Goal: Task Accomplishment & Management: Use online tool/utility

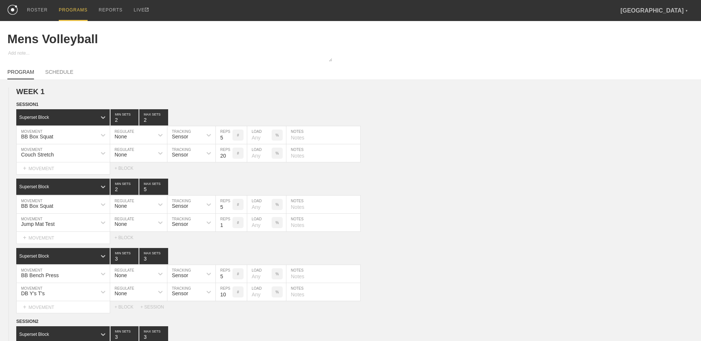
click at [71, 10] on div "PROGRAMS" at bounding box center [73, 10] width 29 height 21
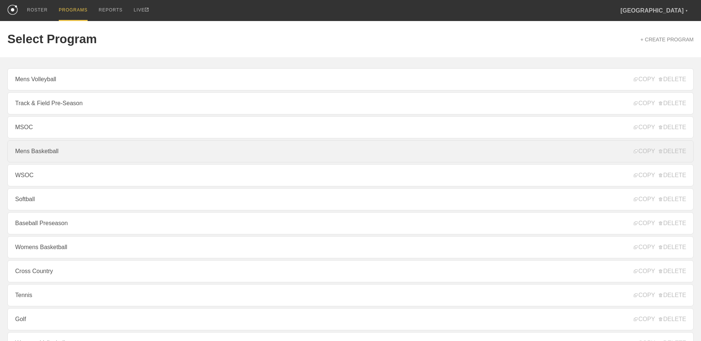
click at [74, 151] on link "Mens Basketball" at bounding box center [350, 151] width 686 height 22
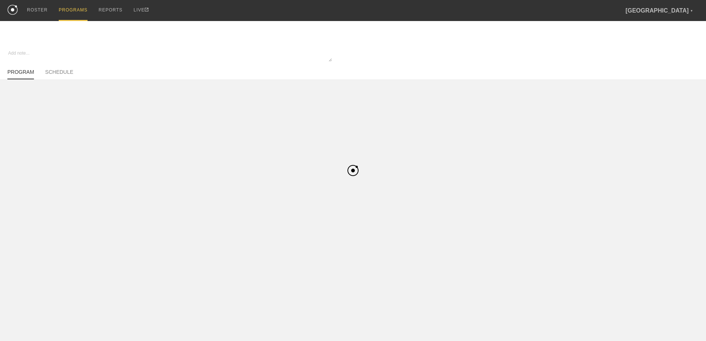
type textarea "x"
type input "Mens Basketball"
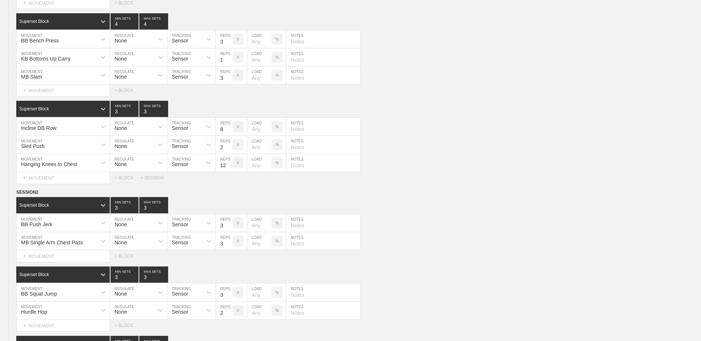
scroll to position [2668, 0]
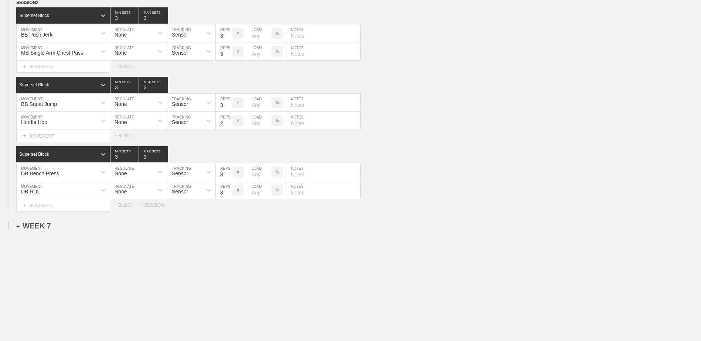
click at [43, 226] on div "+ WEEK 7" at bounding box center [33, 226] width 35 height 8
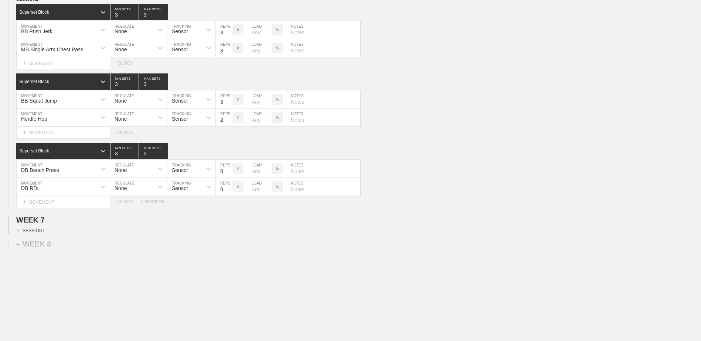
click at [41, 233] on div "+ SESSION 1" at bounding box center [30, 230] width 28 height 7
click at [66, 244] on div "+ BLOCK" at bounding box center [62, 244] width 93 height 12
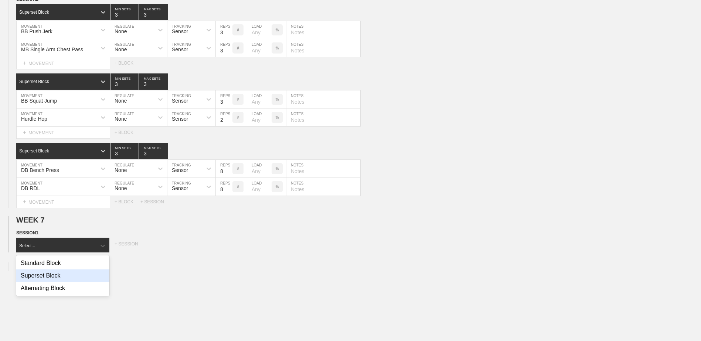
click at [62, 282] on div "Superset Block" at bounding box center [62, 276] width 93 height 13
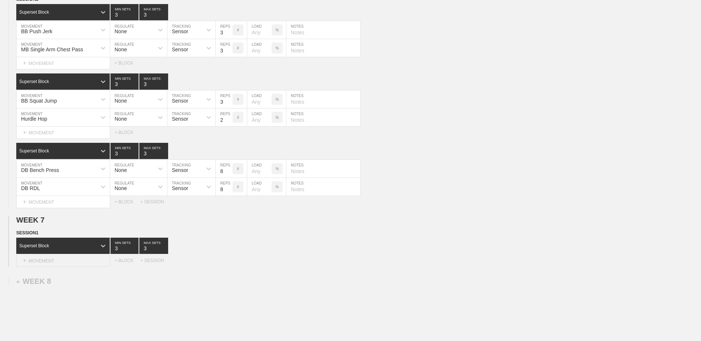
click at [57, 266] on div "+ MOVEMENT" at bounding box center [63, 261] width 94 height 12
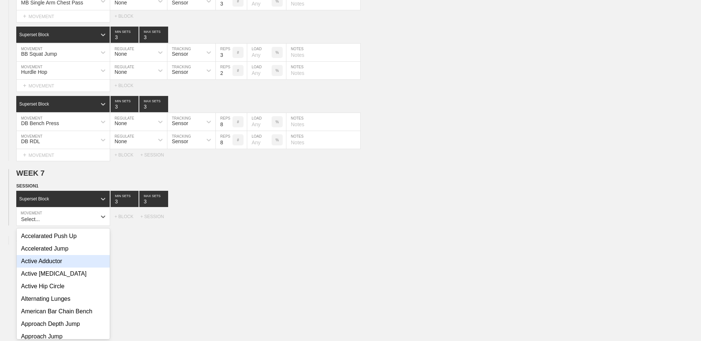
scroll to position [2720, 0]
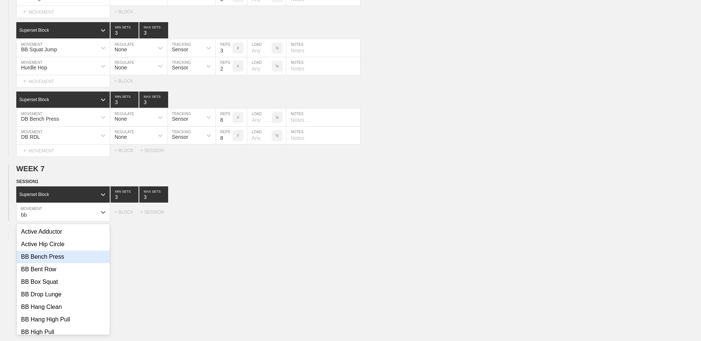
type input "b"
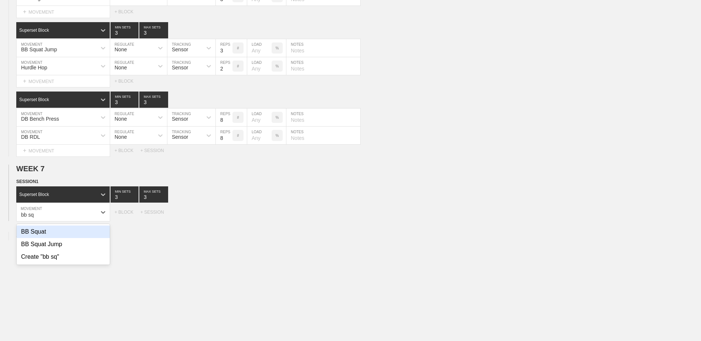
click at [57, 238] on div "BB Squat" at bounding box center [63, 232] width 93 height 13
type input "bb sq"
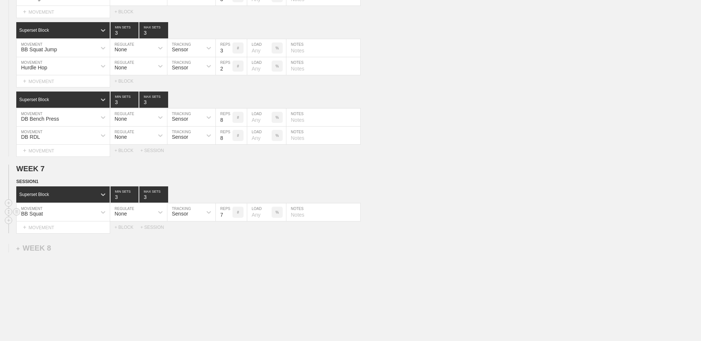
click at [229, 221] on input "7" at bounding box center [224, 213] width 17 height 18
click at [229, 221] on input "6" at bounding box center [224, 213] width 17 height 18
click at [229, 221] on input "5" at bounding box center [224, 213] width 17 height 18
click at [229, 221] on input "4" at bounding box center [224, 213] width 17 height 18
type input "3"
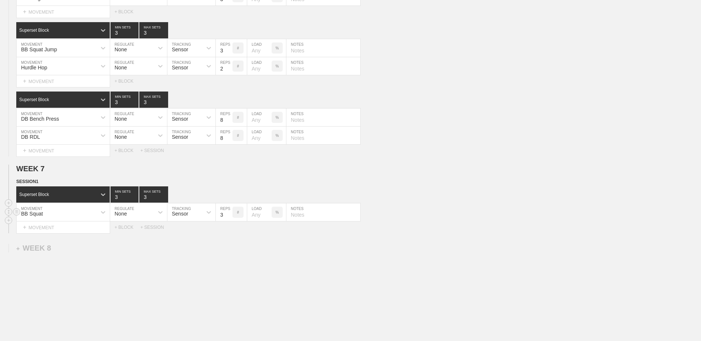
click at [229, 221] on input "3" at bounding box center [224, 213] width 17 height 18
click at [90, 230] on div "+ MOVEMENT" at bounding box center [63, 228] width 94 height 12
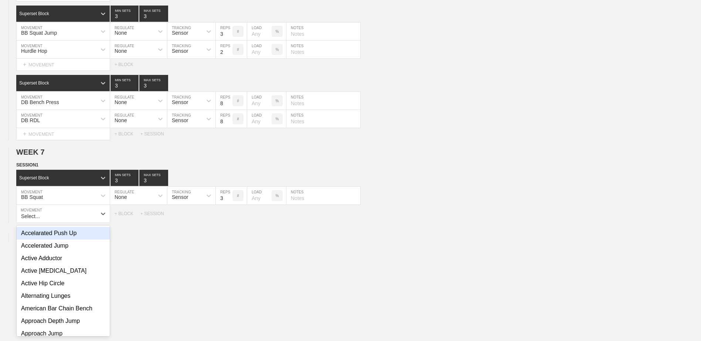
scroll to position [2738, 0]
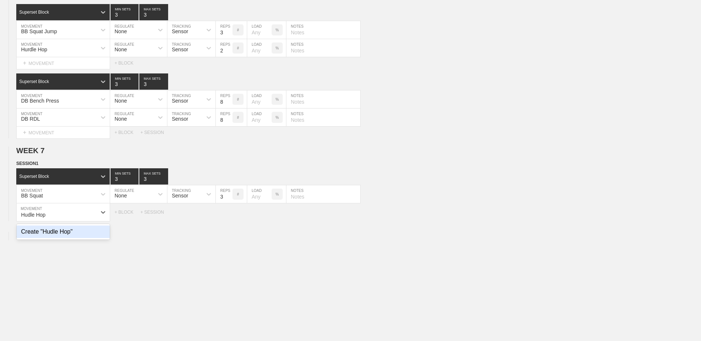
click at [90, 230] on div "Create "Hudle Hop"" at bounding box center [63, 232] width 93 height 13
type input "Hudle Hop"
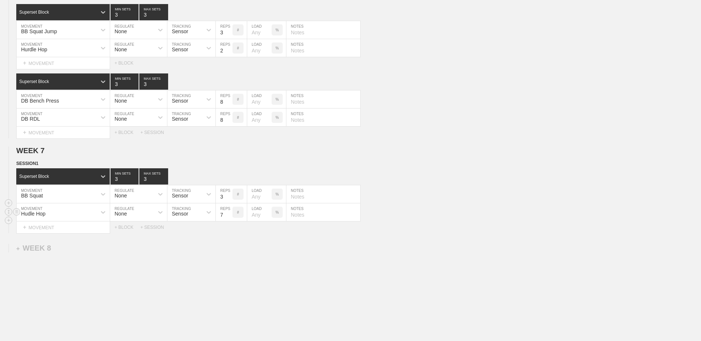
click at [229, 221] on input "7" at bounding box center [224, 213] width 17 height 18
click at [229, 221] on input "6" at bounding box center [224, 213] width 17 height 18
click at [229, 221] on input "5" at bounding box center [224, 213] width 17 height 18
type input "4"
click at [229, 221] on input "4" at bounding box center [224, 213] width 17 height 18
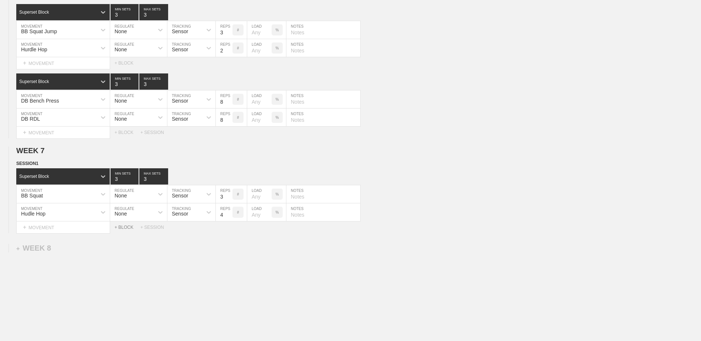
click at [123, 229] on div "+ BLOCK" at bounding box center [128, 227] width 26 height 5
click at [68, 248] on div "Standard Block" at bounding box center [56, 246] width 80 height 7
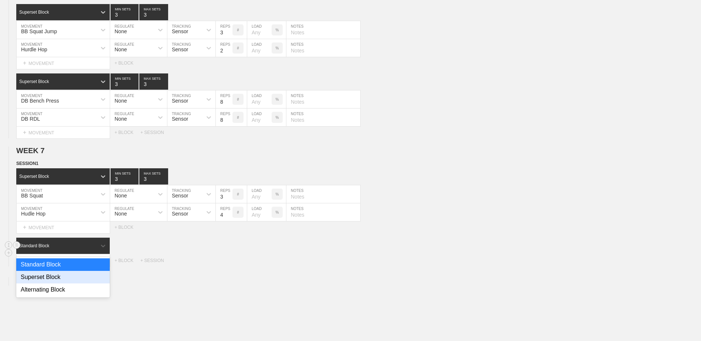
click at [60, 278] on div "Superset Block" at bounding box center [62, 277] width 93 height 13
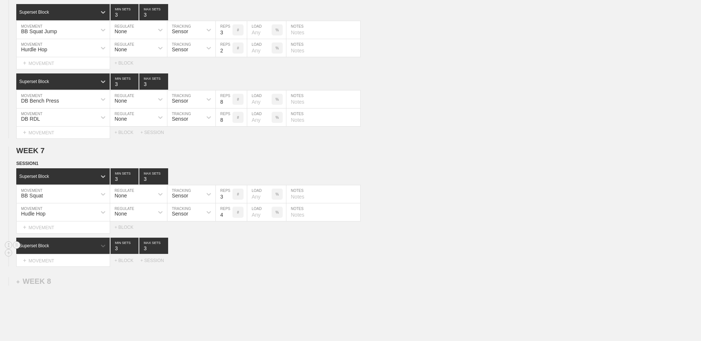
click at [70, 254] on div "Superset Block" at bounding box center [62, 246] width 93 height 16
click at [66, 282] on div "Superset Block" at bounding box center [62, 277] width 93 height 13
click at [59, 261] on div "+ MOVEMENT" at bounding box center [63, 261] width 94 height 12
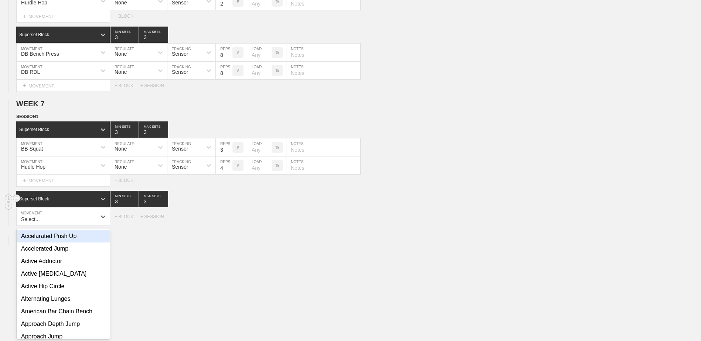
scroll to position [2789, 0]
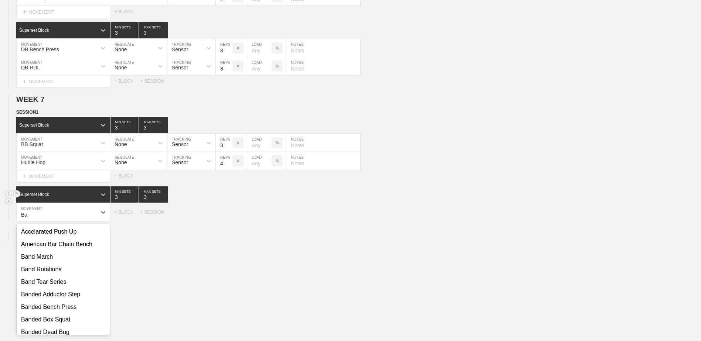
type input "B"
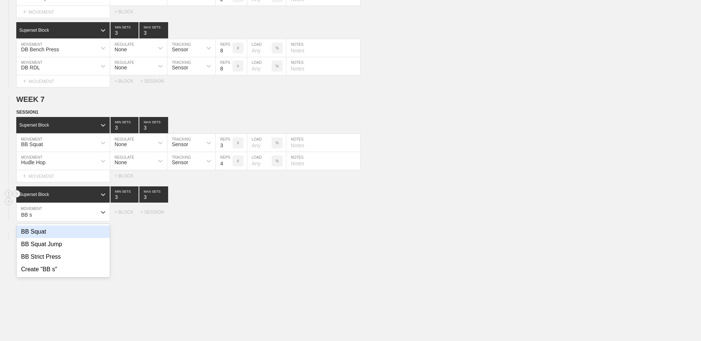
click at [58, 237] on div "BB Squat" at bounding box center [63, 232] width 93 height 13
type input "BB s"
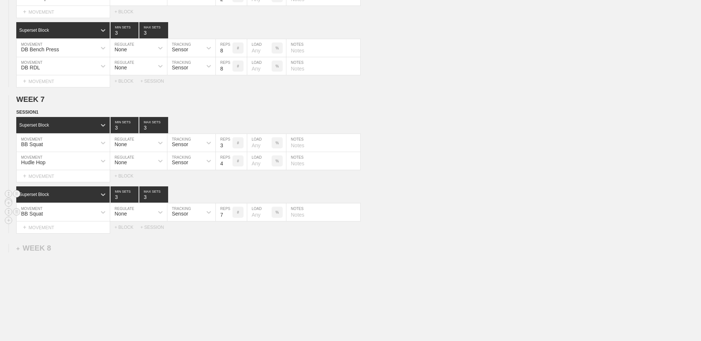
click at [228, 221] on input "7" at bounding box center [224, 213] width 17 height 18
click at [228, 221] on input "6" at bounding box center [224, 213] width 17 height 18
click at [228, 221] on input "5" at bounding box center [224, 213] width 17 height 18
click at [228, 221] on input "4" at bounding box center [224, 213] width 17 height 18
click at [228, 221] on input "3" at bounding box center [224, 213] width 17 height 18
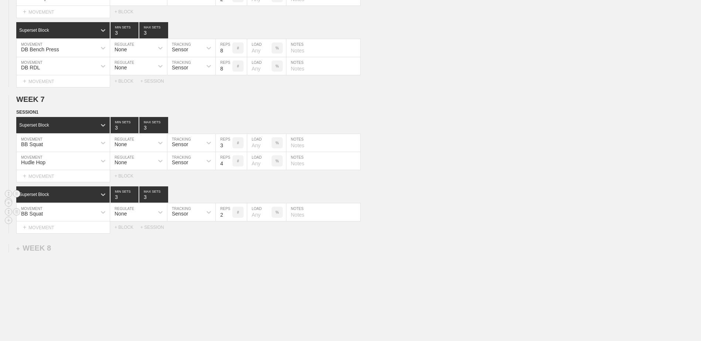
click at [228, 221] on input "2" at bounding box center [224, 213] width 17 height 18
type input "3"
click at [229, 216] on input "3" at bounding box center [224, 213] width 17 height 18
click at [105, 229] on div "+ MOVEMENT" at bounding box center [63, 228] width 94 height 12
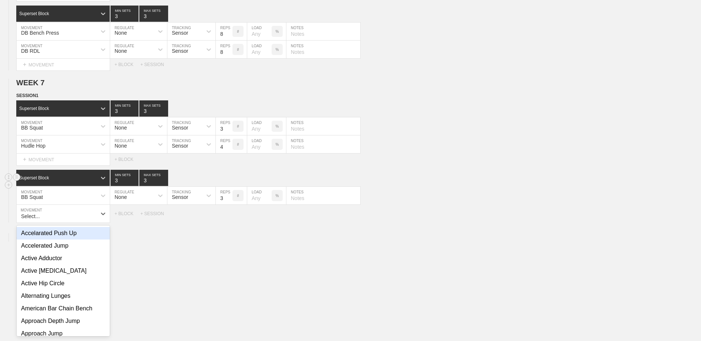
scroll to position [2807, 0]
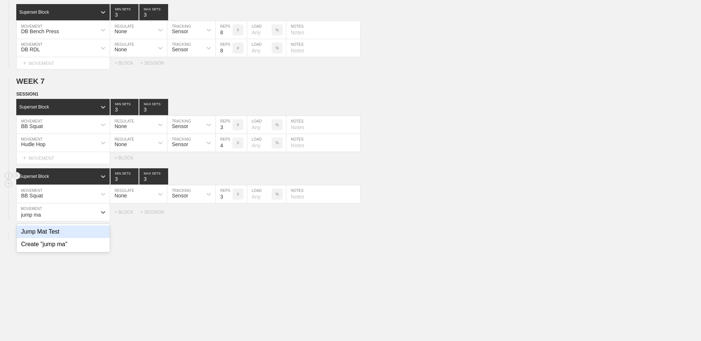
click at [99, 232] on div "Jump Mat Test" at bounding box center [63, 232] width 93 height 13
type input "jump ma"
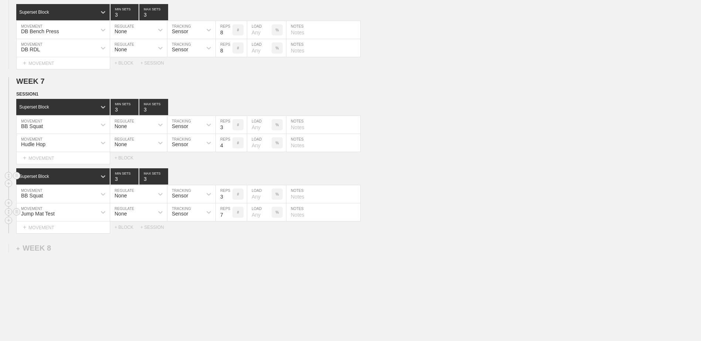
click at [229, 219] on input "7" at bounding box center [224, 213] width 17 height 18
click at [229, 219] on input "6" at bounding box center [224, 213] width 17 height 18
click at [229, 219] on input "5" at bounding box center [224, 213] width 17 height 18
click at [229, 219] on input "4" at bounding box center [224, 213] width 17 height 18
click at [229, 219] on input "3" at bounding box center [224, 213] width 17 height 18
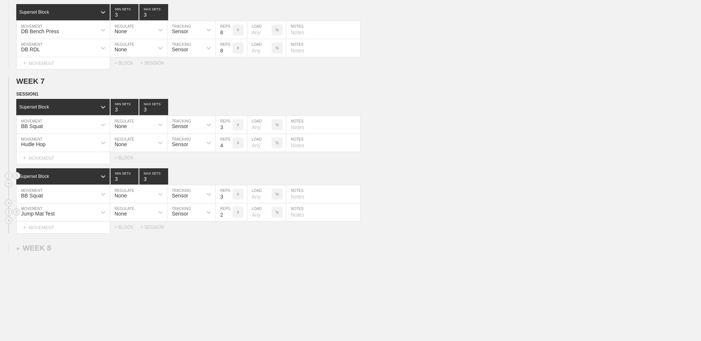
click at [229, 219] on input "2" at bounding box center [224, 213] width 17 height 18
type input "1"
click at [229, 219] on input "1" at bounding box center [224, 213] width 17 height 18
click at [125, 230] on div "+ BLOCK" at bounding box center [128, 227] width 26 height 5
click at [49, 248] on div "Standard Block" at bounding box center [34, 245] width 30 height 5
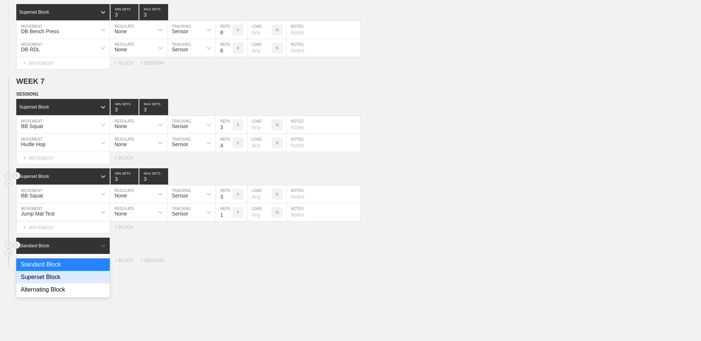
click at [52, 284] on div "Superset Block" at bounding box center [62, 277] width 93 height 13
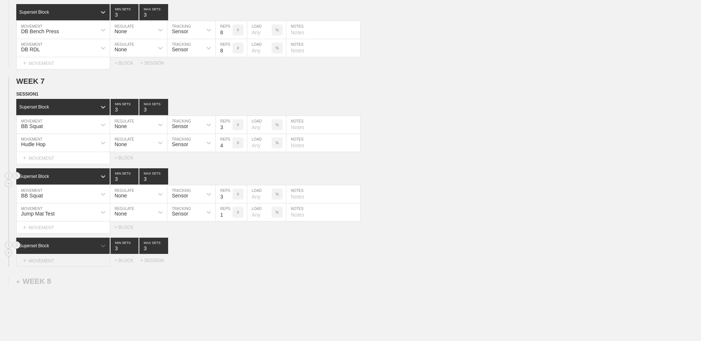
click at [62, 261] on div "+ MOVEMENT" at bounding box center [63, 261] width 94 height 12
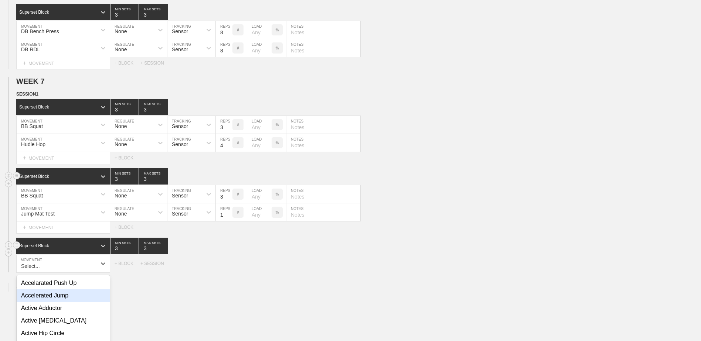
scroll to position [2859, 0]
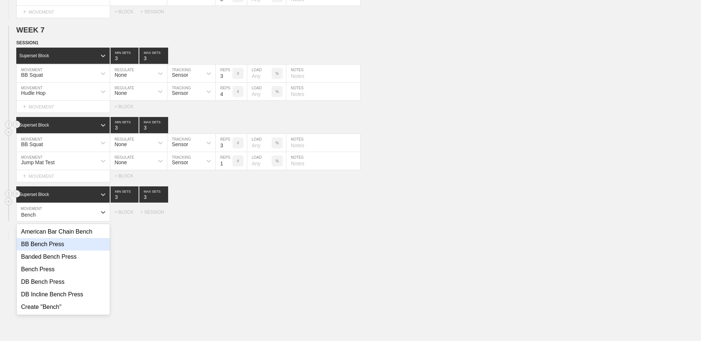
click at [61, 251] on div "BB Bench Press" at bounding box center [63, 244] width 93 height 13
type input "Bench"
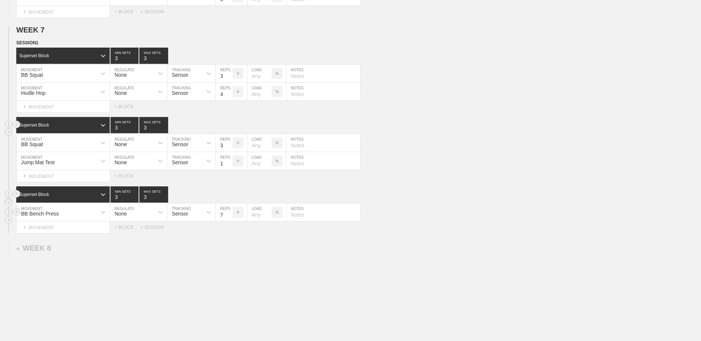
click at [228, 219] on input "7" at bounding box center [224, 213] width 17 height 18
click at [228, 219] on input "6" at bounding box center [224, 213] width 17 height 18
click at [228, 219] on input "5" at bounding box center [224, 213] width 17 height 18
click at [228, 219] on input "4" at bounding box center [224, 213] width 17 height 18
type input "3"
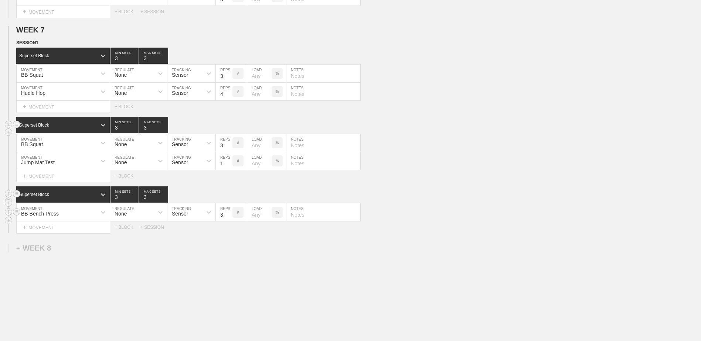
click at [228, 219] on input "3" at bounding box center [224, 213] width 17 height 18
click at [83, 230] on div "+ MOVEMENT" at bounding box center [63, 228] width 94 height 12
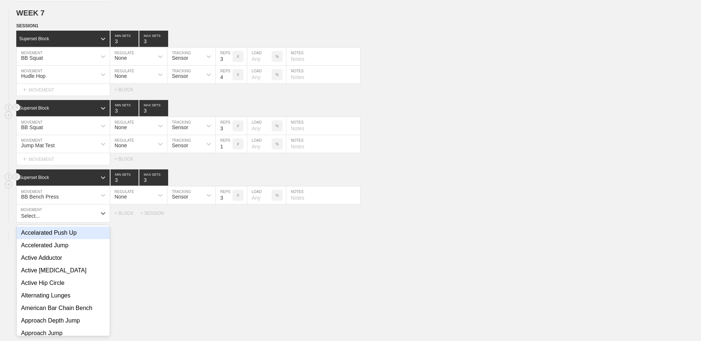
scroll to position [2877, 0]
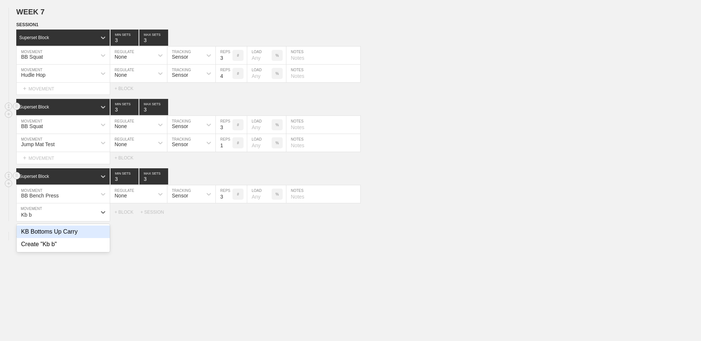
click at [83, 234] on div "KB Bottoms Up Carry" at bounding box center [63, 232] width 93 height 13
type input "Kb b"
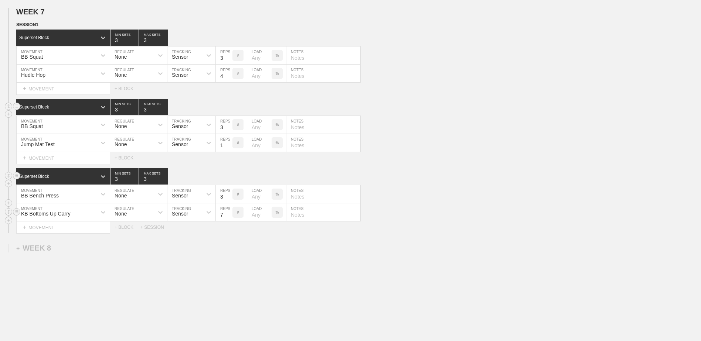
click at [231, 220] on input "7" at bounding box center [224, 213] width 17 height 18
click at [231, 220] on input "6" at bounding box center [224, 213] width 17 height 18
click at [231, 220] on input "5" at bounding box center [224, 213] width 17 height 18
click at [231, 220] on input "4" at bounding box center [224, 213] width 17 height 18
click at [231, 220] on input "3" at bounding box center [224, 213] width 17 height 18
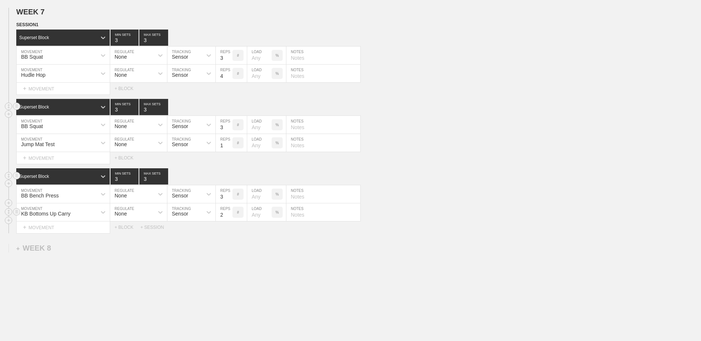
click at [231, 220] on input "2" at bounding box center [224, 213] width 17 height 18
type input "1"
click at [231, 220] on input "1" at bounding box center [224, 213] width 17 height 18
click at [129, 230] on div "+ BLOCK" at bounding box center [128, 227] width 26 height 5
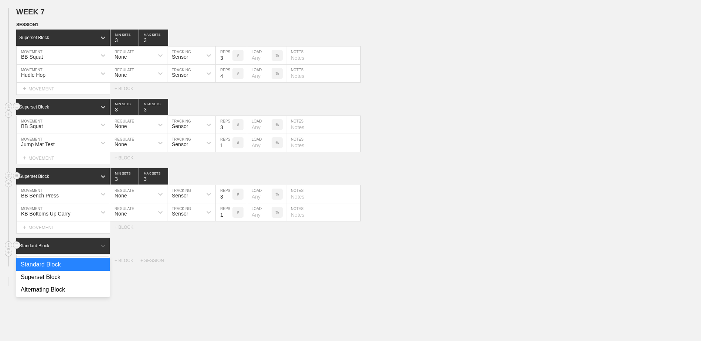
click at [92, 249] on div "Standard Block" at bounding box center [56, 246] width 80 height 7
click at [66, 277] on div "Superset Block" at bounding box center [62, 277] width 93 height 13
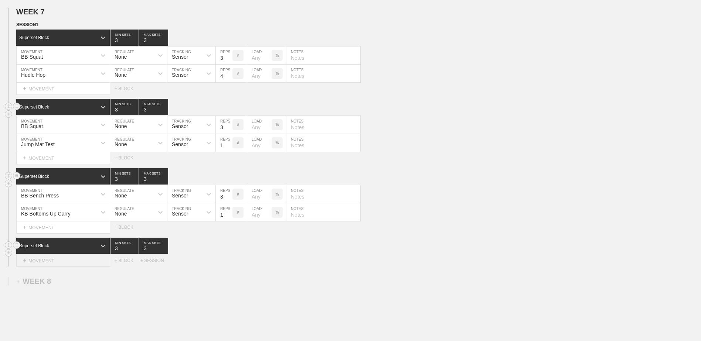
click at [58, 263] on div "+ MOVEMENT" at bounding box center [63, 261] width 94 height 12
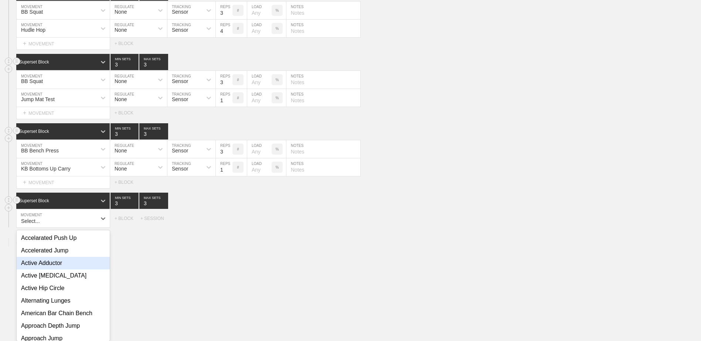
scroll to position [2928, 0]
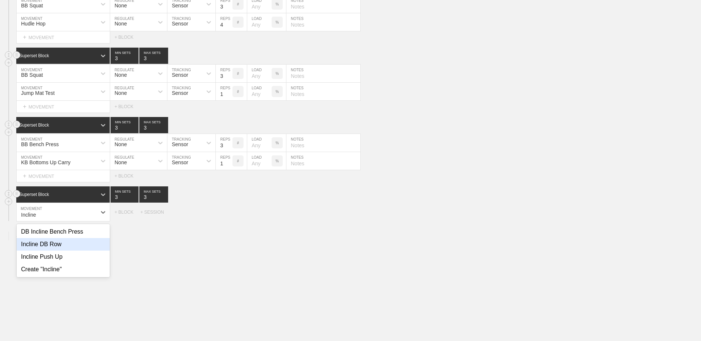
click at [59, 250] on div "Incline DB Row" at bounding box center [63, 244] width 93 height 13
type input "Incline"
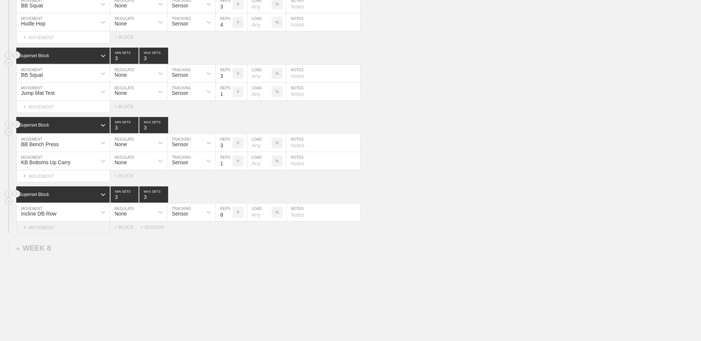
click at [86, 233] on div "+ MOVEMENT" at bounding box center [63, 228] width 94 height 12
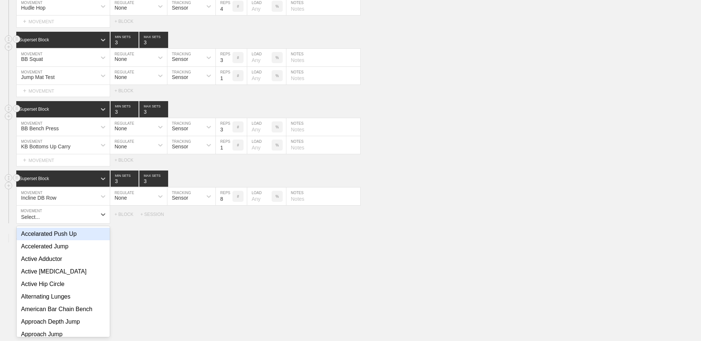
scroll to position [2946, 0]
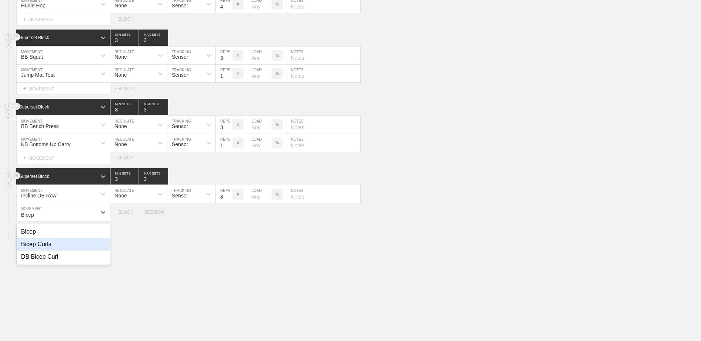
click at [86, 244] on div "Bicep Curls" at bounding box center [63, 244] width 93 height 13
type input "Bicep"
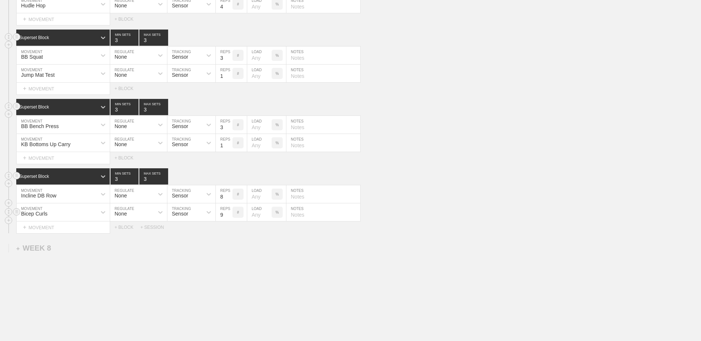
click at [229, 216] on input "9" at bounding box center [224, 213] width 17 height 18
click at [229, 216] on input "10" at bounding box center [224, 213] width 17 height 18
click at [229, 216] on input "11" at bounding box center [224, 213] width 17 height 18
type input "12"
click at [229, 216] on input "12" at bounding box center [224, 213] width 17 height 18
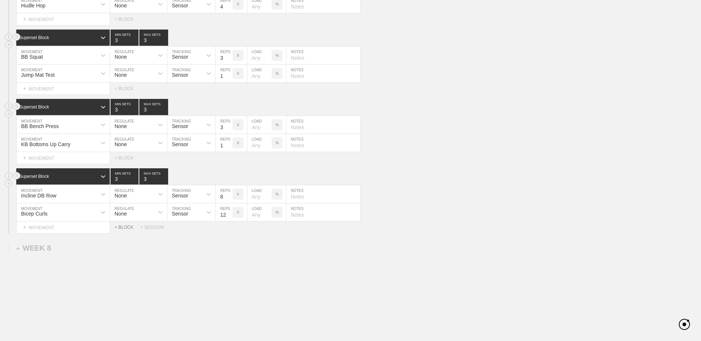
click at [119, 230] on div "+ BLOCK" at bounding box center [128, 227] width 26 height 5
click at [81, 247] on div "Standard Block" at bounding box center [56, 246] width 80 height 7
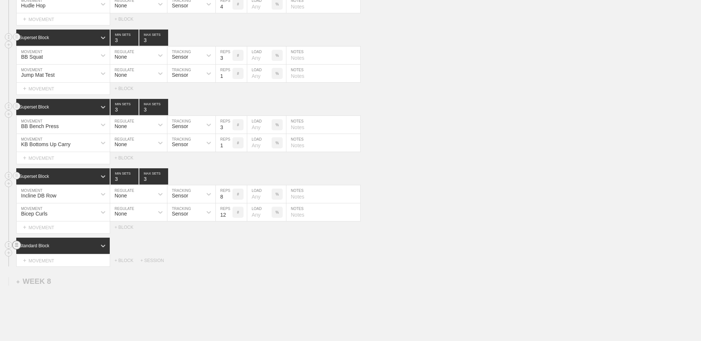
click at [20, 249] on circle at bounding box center [17, 245] width 8 height 8
click at [39, 265] on div "DELETE" at bounding box center [51, 264] width 59 height 11
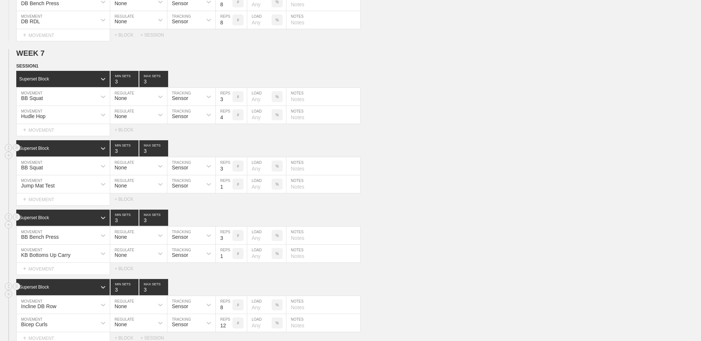
scroll to position [2872, 0]
